Goal: Task Accomplishment & Management: Manage account settings

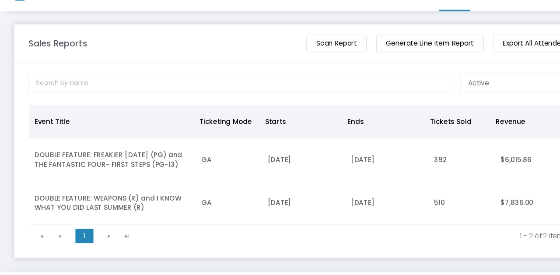
click at [126, 205] on td "DOUBLE FEATURE: WEAPONS (R) and I KNOW WHAT YOU DID LAST SUMMER (R)" at bounding box center [103, 208] width 153 height 40
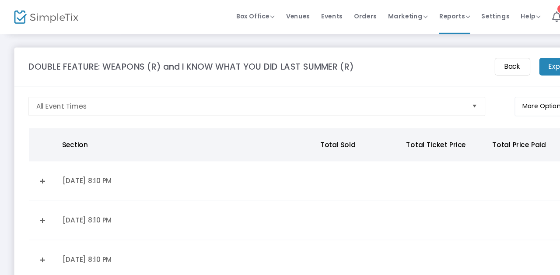
click at [44, 236] on link "Expand Details" at bounding box center [39, 239] width 15 height 14
click at [472, 62] on m-button "Back" at bounding box center [472, 61] width 33 height 16
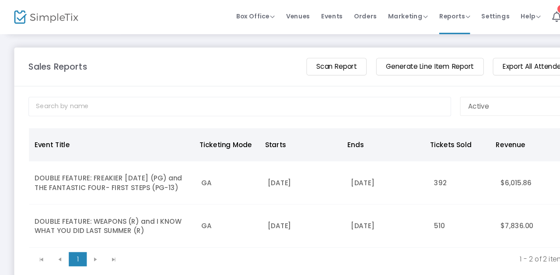
click at [136, 169] on td "DOUBLE FEATURE: FREAKIER [DATE] (PG) and THE FANTASTIC FOUR- FIRST STEPS (PG-13)" at bounding box center [103, 169] width 153 height 40
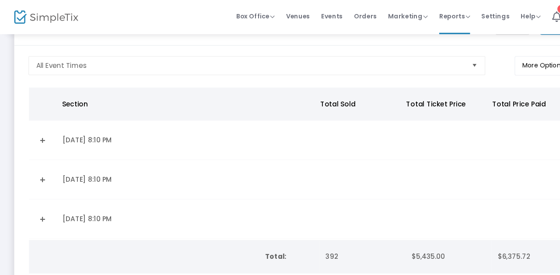
scroll to position [66, 0]
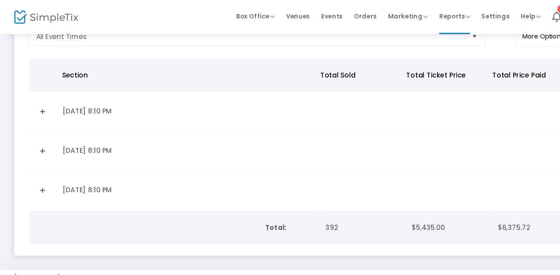
click at [38, 170] on link "Expand Details" at bounding box center [39, 175] width 15 height 14
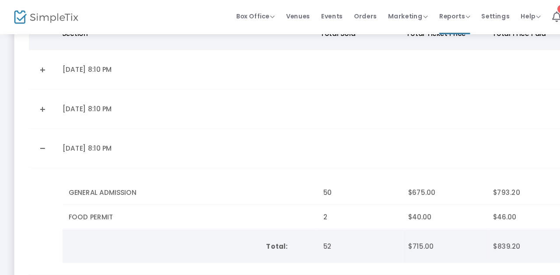
scroll to position [0, 0]
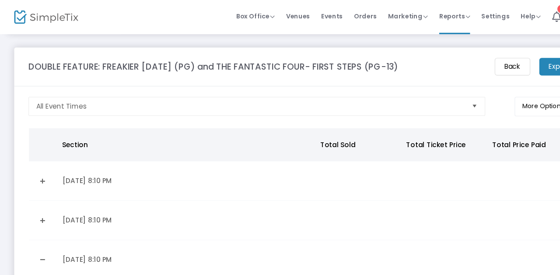
click at [465, 63] on m-button "Back" at bounding box center [472, 61] width 33 height 16
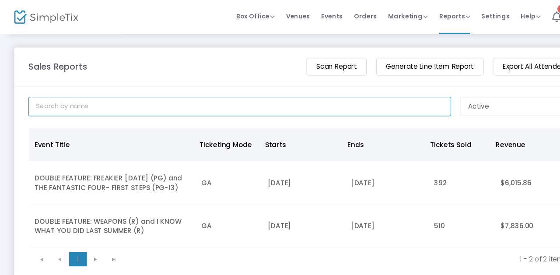
click at [120, 97] on input at bounding box center [221, 98] width 390 height 18
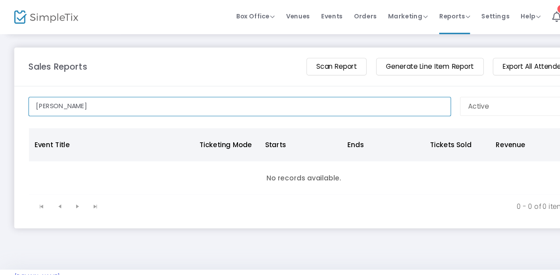
type input "[PERSON_NAME]"
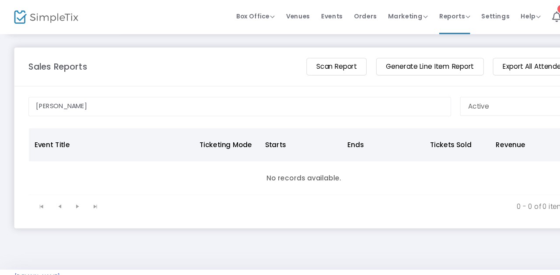
click at [343, 14] on span "Orders" at bounding box center [336, 15] width 21 height 22
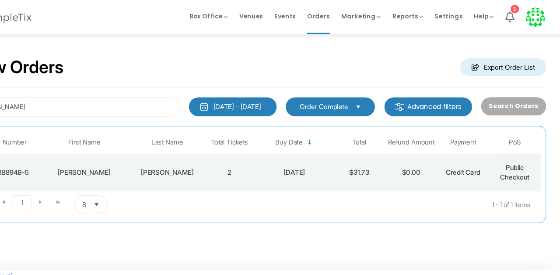
click at [321, 159] on div "[DATE]" at bounding box center [314, 158] width 67 height 9
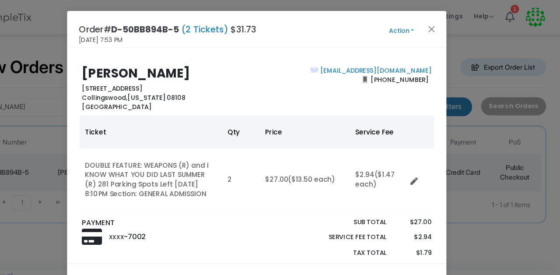
click at [423, 28] on button "Action" at bounding box center [413, 29] width 52 height 10
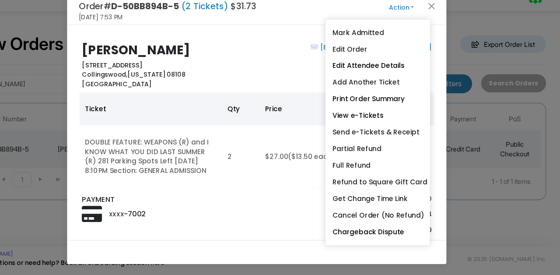
click at [412, 145] on link "Send e-Tickets & Receipt" at bounding box center [391, 143] width 96 height 15
type input "[EMAIL_ADDRESS][DOMAIN_NAME]"
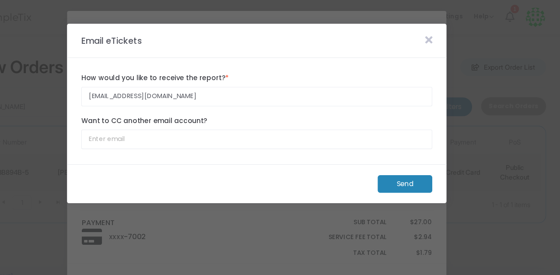
click at [415, 164] on m-button "Send" at bounding box center [416, 169] width 50 height 16
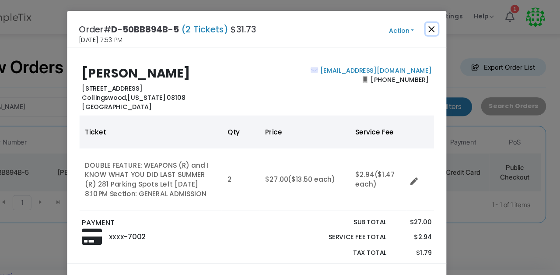
click at [443, 28] on button "Close" at bounding box center [440, 26] width 11 height 11
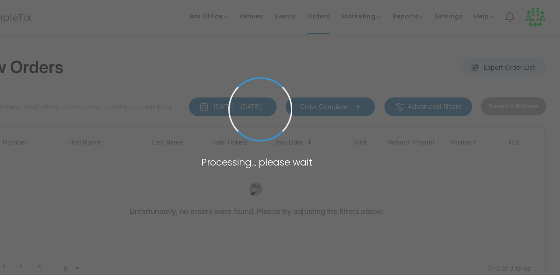
type input "Esther"
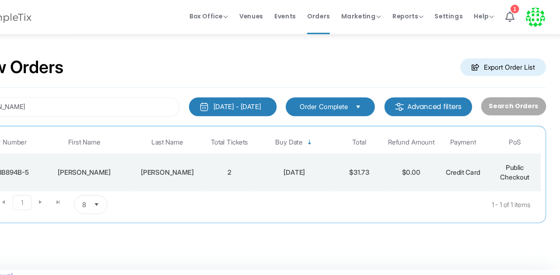
click at [425, 15] on span "Reports" at bounding box center [419, 15] width 28 height 8
click at [445, 46] on li "Sales Reports" at bounding box center [433, 46] width 57 height 17
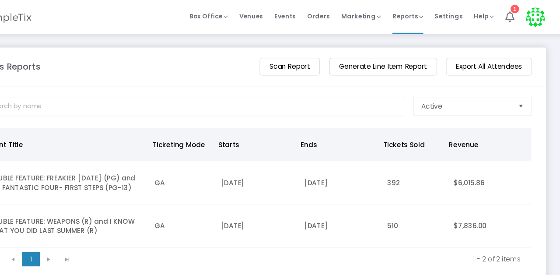
scroll to position [25, 0]
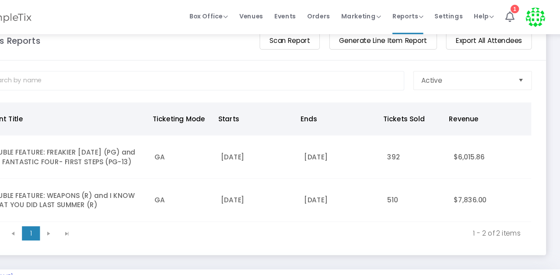
click at [155, 178] on td "DOUBLE FEATURE: WEAPONS (R) and I KNOW WHAT YOU DID LAST SUMMER (R)" at bounding box center [103, 185] width 153 height 40
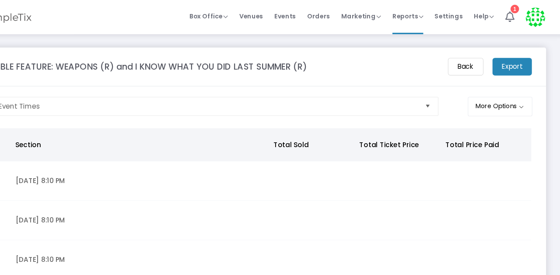
scroll to position [66, 0]
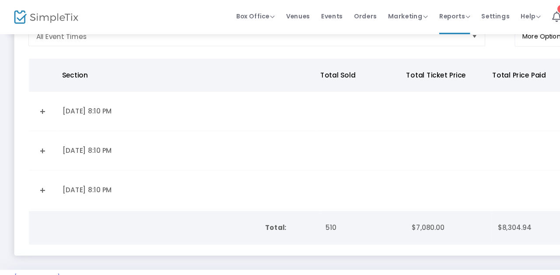
click at [42, 174] on link "Expand Details" at bounding box center [39, 175] width 15 height 14
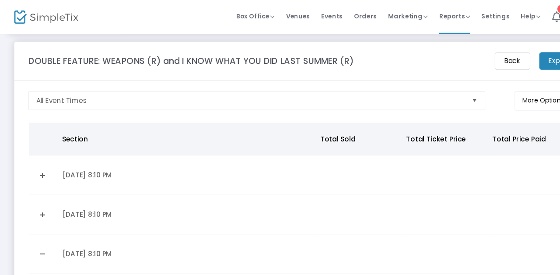
scroll to position [0, 0]
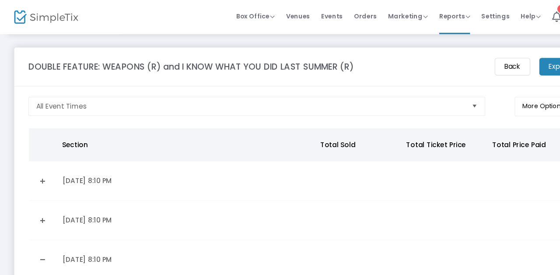
click at [469, 66] on m-button "Back" at bounding box center [472, 61] width 33 height 16
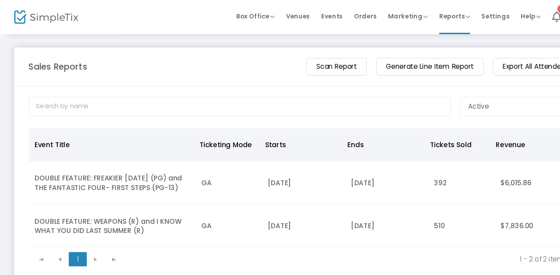
click at [144, 165] on td "DOUBLE FEATURE: FREAKIER [DATE] (PG) and THE FANTASTIC FOUR- FIRST STEPS (PG-13)" at bounding box center [103, 169] width 153 height 40
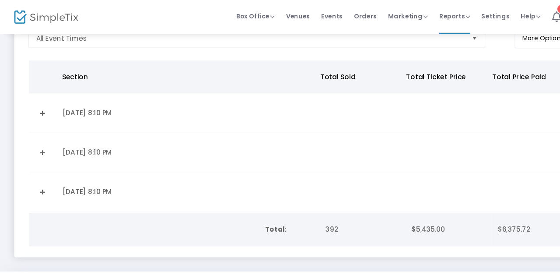
scroll to position [66, 0]
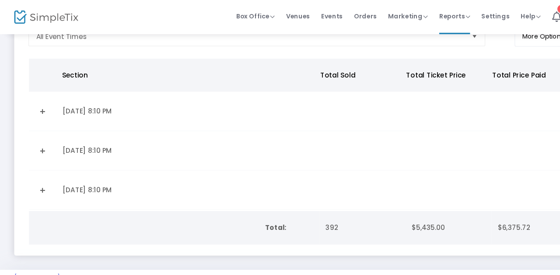
click at [43, 178] on link "Expand Details" at bounding box center [39, 175] width 15 height 14
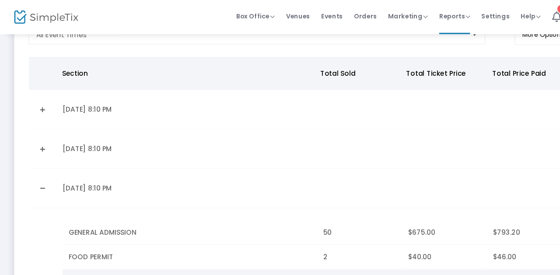
scroll to position [0, 0]
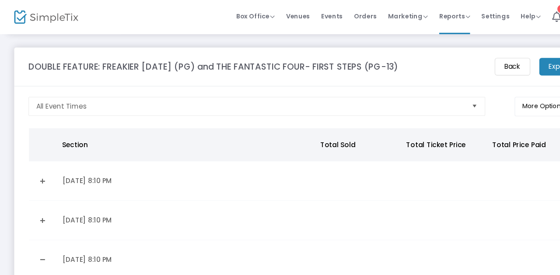
click at [343, 11] on span "Orders" at bounding box center [336, 15] width 21 height 22
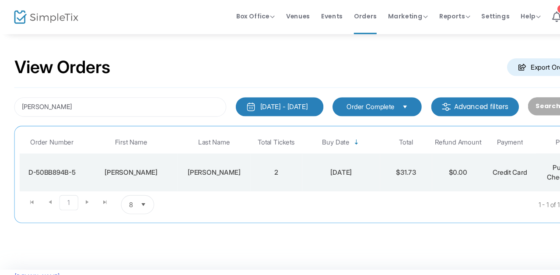
click at [326, 156] on div "[DATE]" at bounding box center [314, 158] width 67 height 9
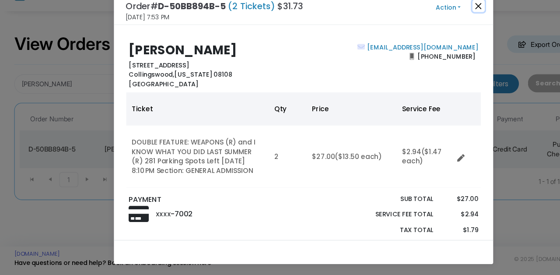
click at [445, 31] on button "Close" at bounding box center [440, 26] width 11 height 11
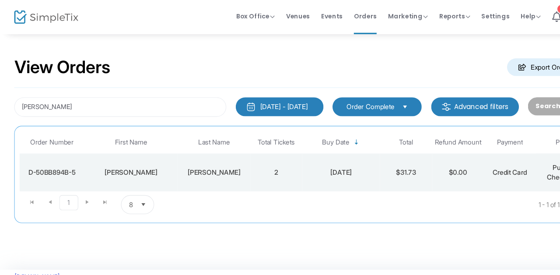
click at [248, 12] on span "Box Office" at bounding box center [235, 15] width 35 height 8
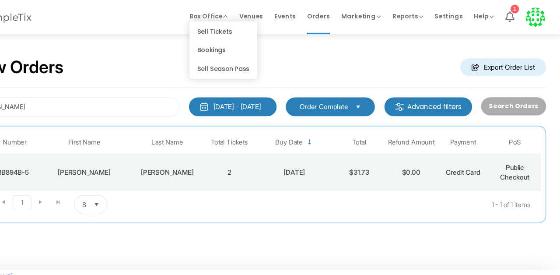
click at [515, 17] on icon at bounding box center [513, 15] width 8 height 10
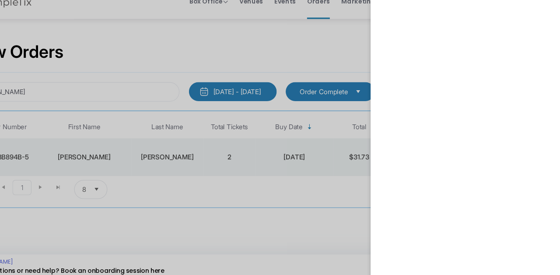
click at [367, 50] on div at bounding box center [280, 137] width 560 height 275
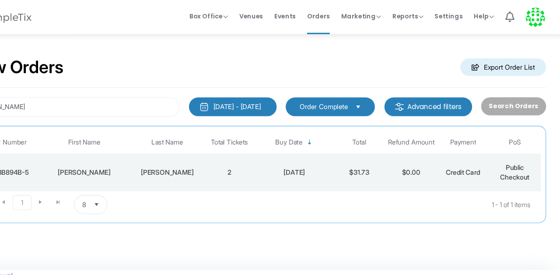
click at [246, 24] on span "Box Office Sell Tickets Bookings Sell Season Pass" at bounding box center [235, 15] width 35 height 22
click at [243, 15] on span "Box Office" at bounding box center [235, 15] width 35 height 8
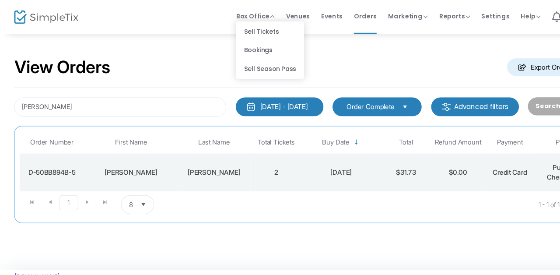
click at [175, 65] on div "View Orders Export Order List" at bounding box center [279, 62] width 533 height 37
click at [310, 16] on span "Events" at bounding box center [306, 15] width 20 height 22
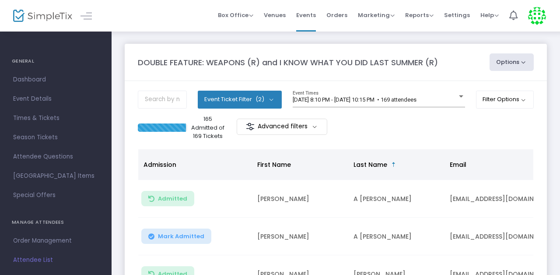
click at [459, 96] on div at bounding box center [461, 96] width 4 height 2
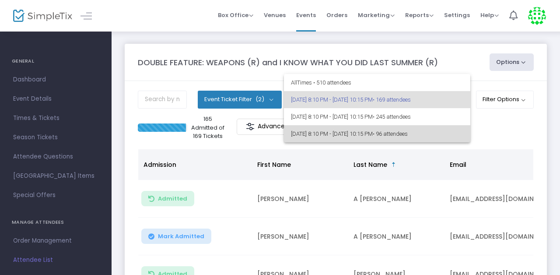
click at [449, 130] on span "8/24/2025 @ 8:10 PM - 8/24/2025 @ 10:15 PM • 96 attendees" at bounding box center [377, 133] width 172 height 17
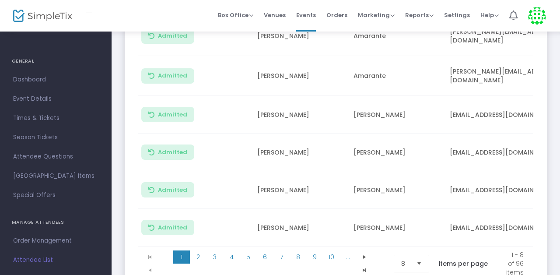
scroll to position [310, 0]
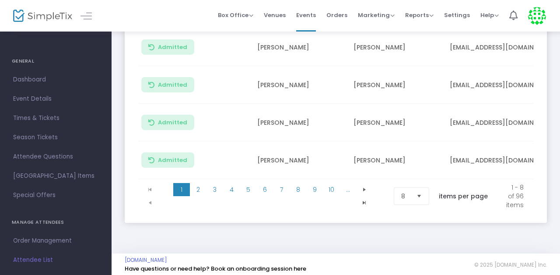
click at [417, 190] on span "Select" at bounding box center [419, 196] width 14 height 14
click at [405, 265] on li "100" at bounding box center [409, 258] width 34 height 17
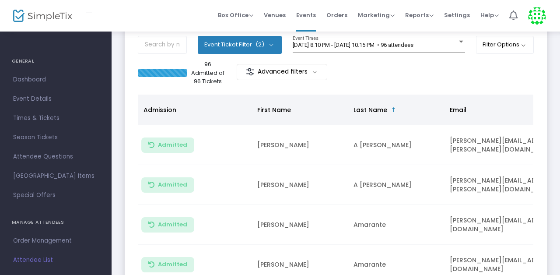
scroll to position [0, 0]
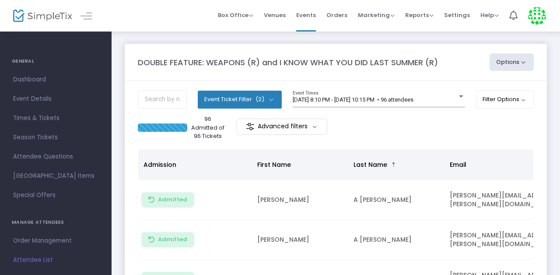
click at [422, 15] on span "Reports" at bounding box center [419, 15] width 28 height 8
click at [444, 47] on li "Sales Reports" at bounding box center [433, 46] width 57 height 17
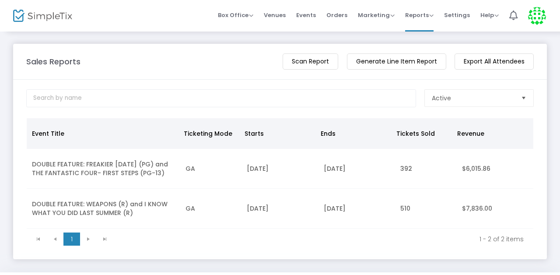
click at [140, 203] on td "DOUBLE FEATURE: WEAPONS (R) and I KNOW WHAT YOU DID LAST SUMMER (R)" at bounding box center [103, 208] width 153 height 40
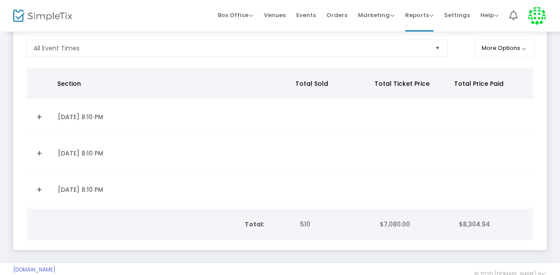
scroll to position [66, 0]
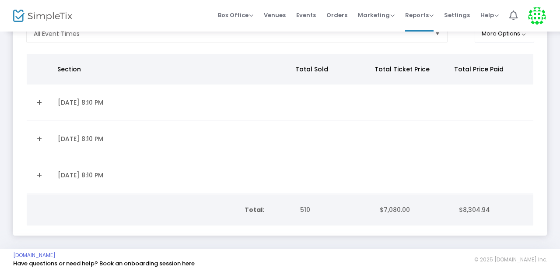
click at [43, 171] on link "Expand Details" at bounding box center [39, 175] width 15 height 14
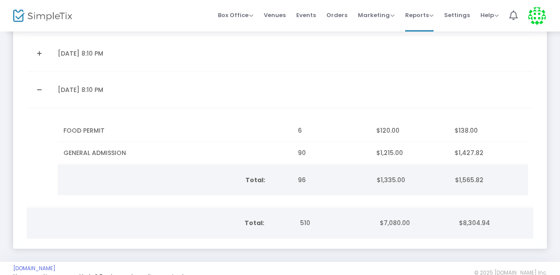
scroll to position [163, 0]
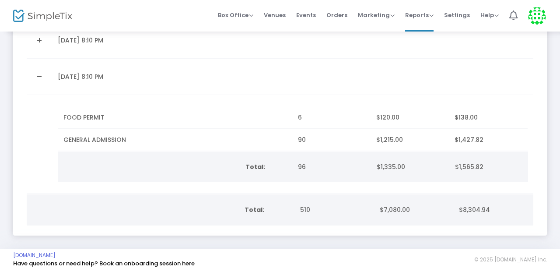
click at [308, 21] on span "Events" at bounding box center [306, 15] width 20 height 22
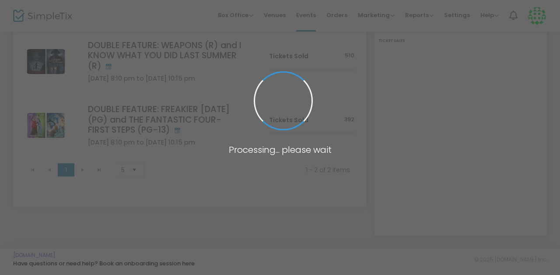
scroll to position [95, 0]
